Goal: Find specific page/section: Find specific page/section

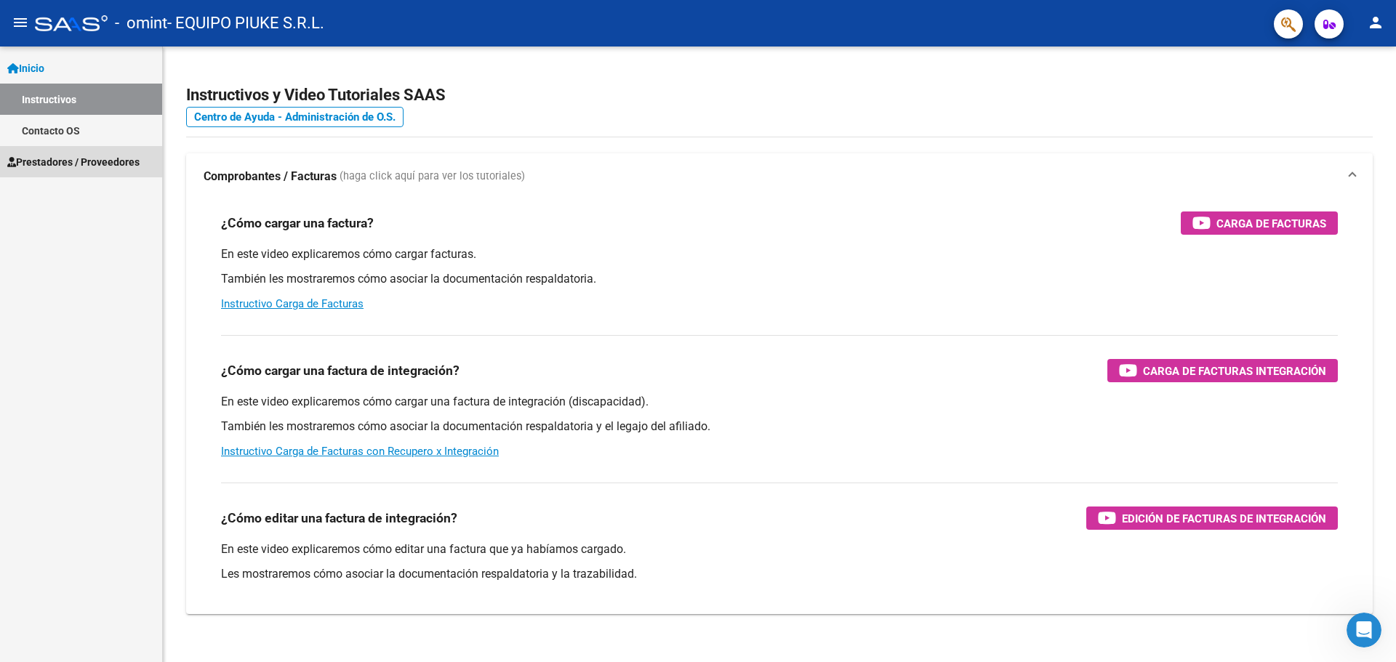
click at [57, 166] on span "Prestadores / Proveedores" at bounding box center [73, 162] width 132 height 16
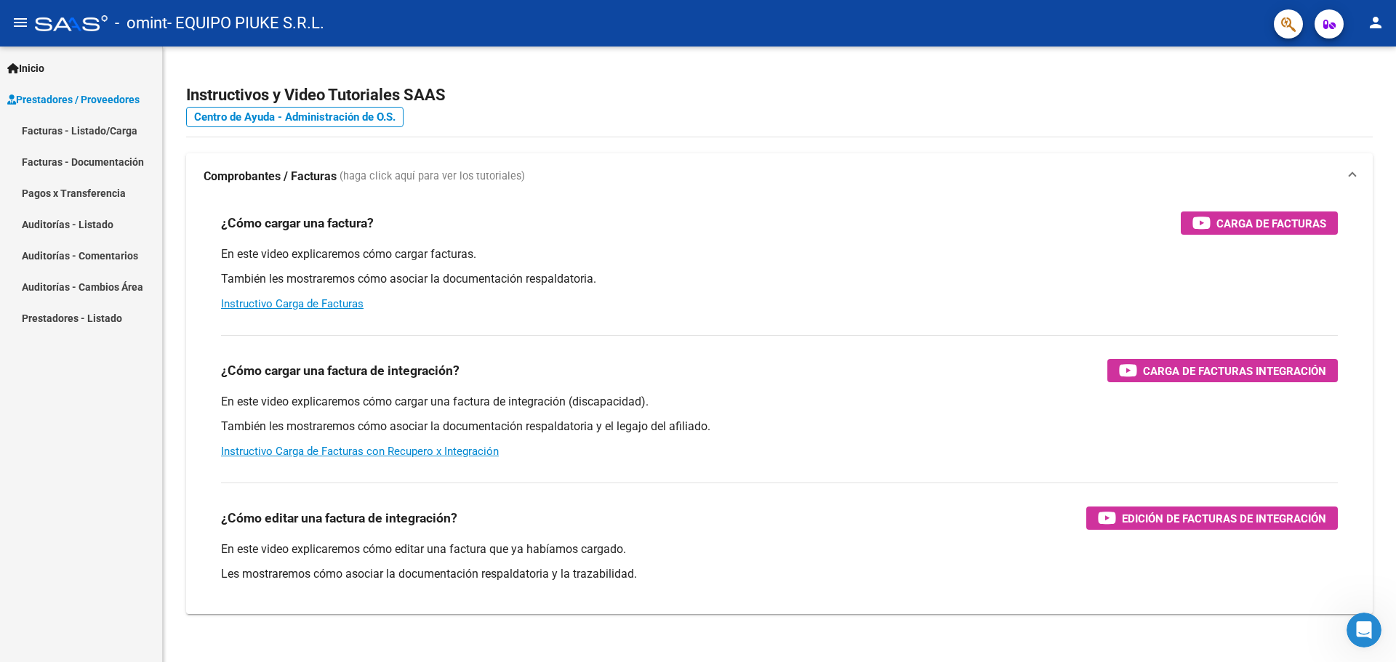
click at [83, 129] on link "Facturas - Listado/Carga" at bounding box center [81, 130] width 162 height 31
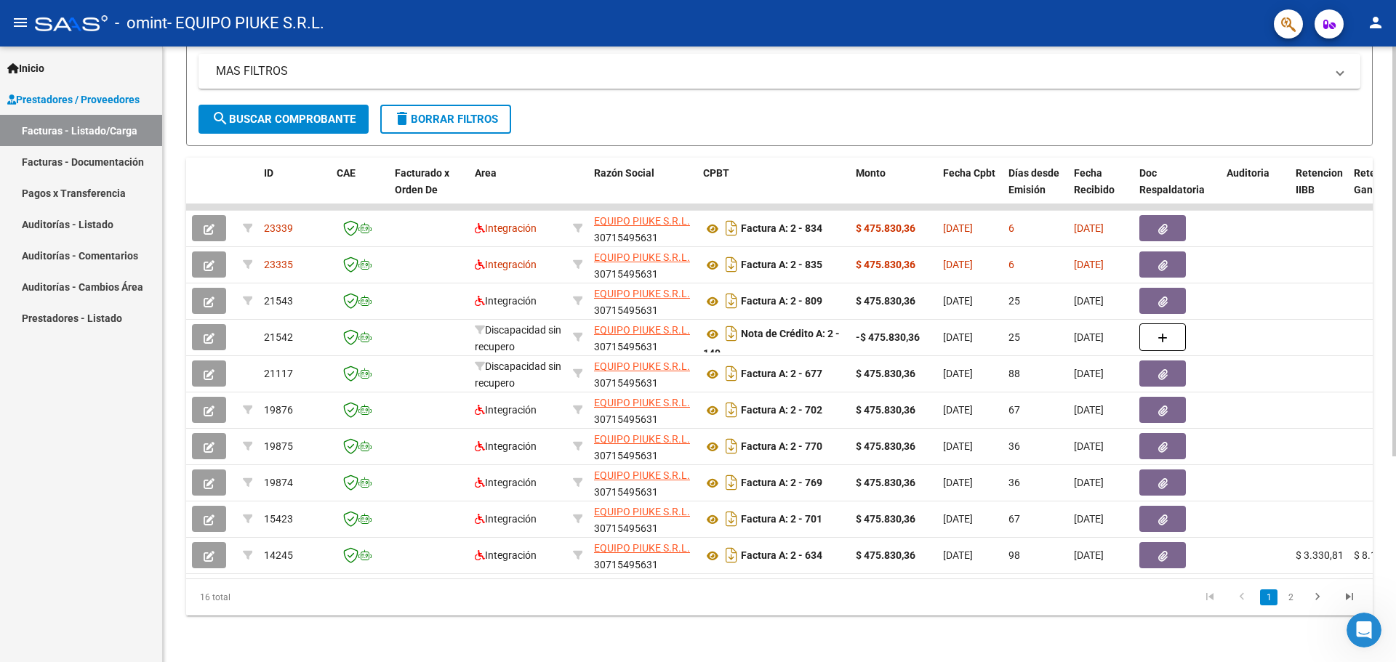
scroll to position [0, 4]
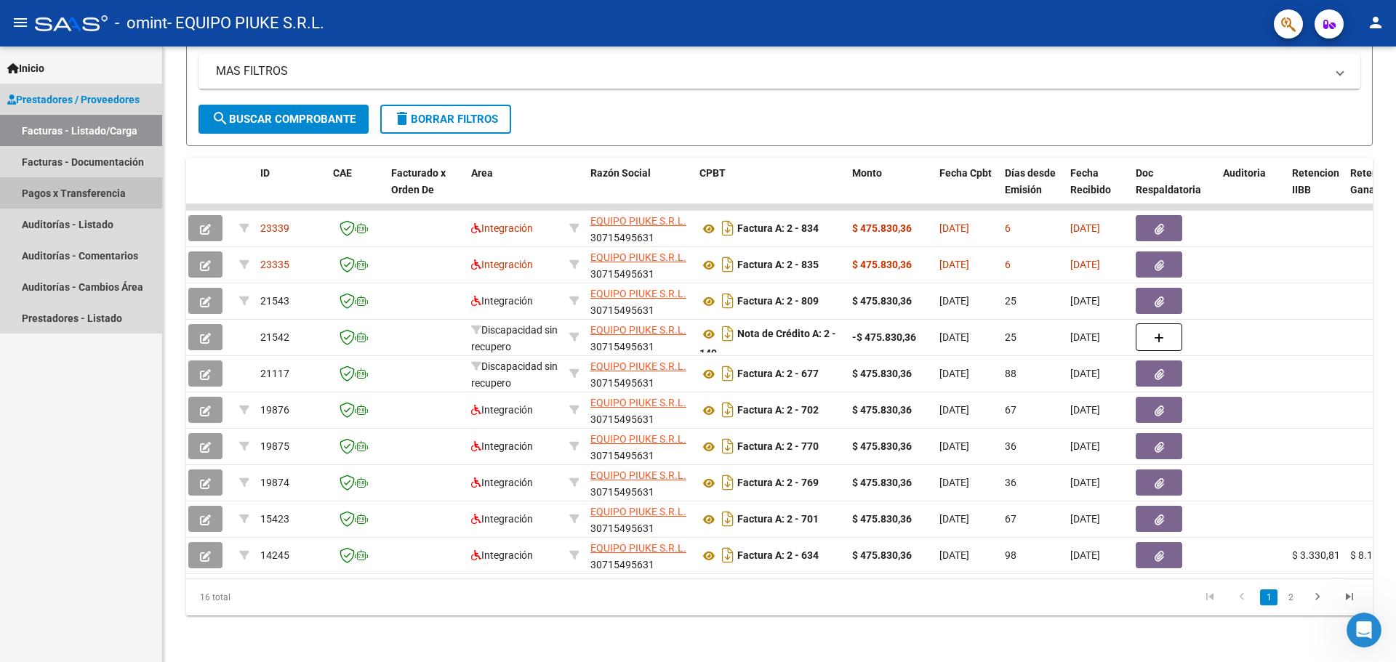
click at [44, 195] on link "Pagos x Transferencia" at bounding box center [81, 192] width 162 height 31
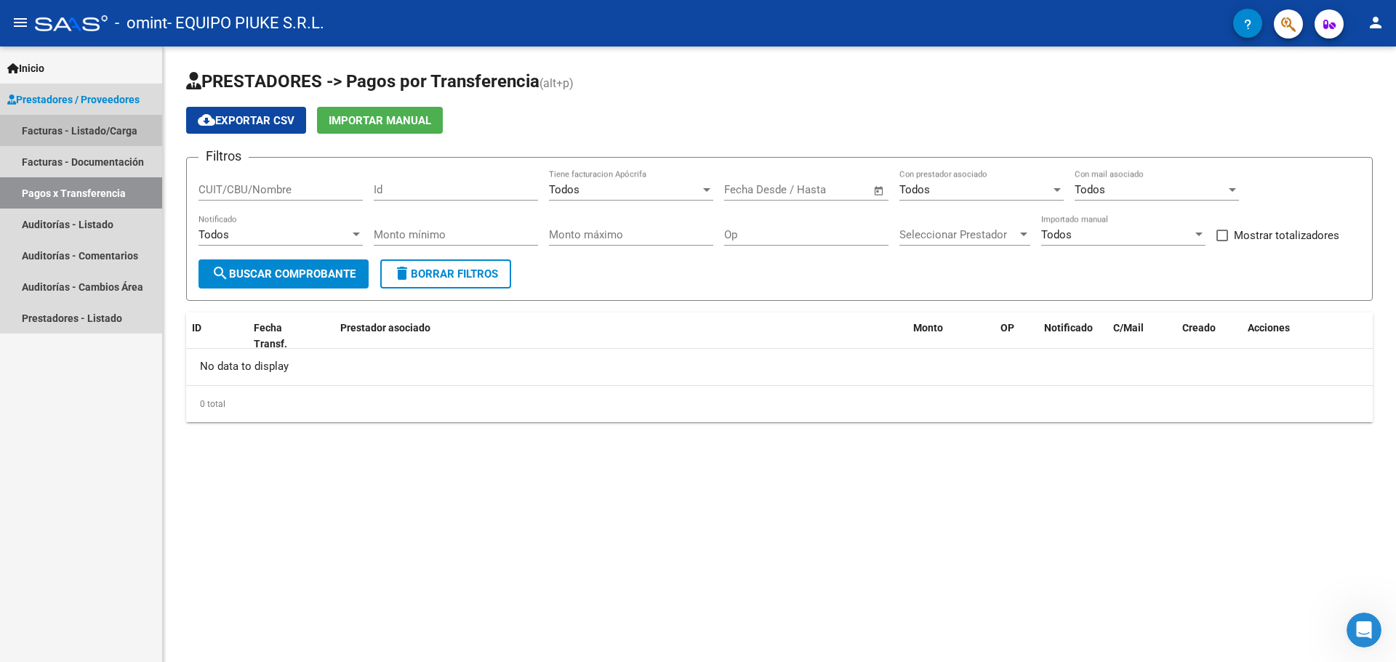
click at [64, 136] on link "Facturas - Listado/Carga" at bounding box center [81, 130] width 162 height 31
